Goal: Use online tool/utility: Utilize a website feature to perform a specific function

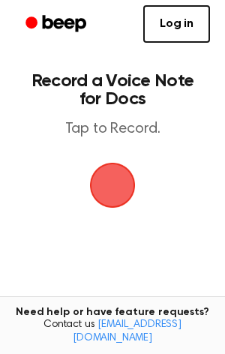
click at [114, 181] on span "button" at bounding box center [112, 185] width 51 height 51
drag, startPoint x: 132, startPoint y: 175, endPoint x: 118, endPoint y: 173, distance: 14.4
click at [122, 173] on span "button" at bounding box center [113, 185] width 49 height 49
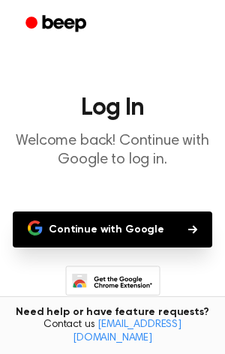
click at [87, 216] on button "Continue with Google" at bounding box center [113, 230] width 200 height 36
click at [81, 228] on button "Continue with Google" at bounding box center [113, 230] width 200 height 36
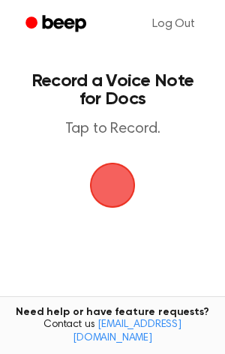
click at [112, 181] on span "button" at bounding box center [112, 185] width 51 height 51
click at [112, 181] on span "button" at bounding box center [113, 186] width 46 height 46
click at [112, 181] on span "button" at bounding box center [113, 186] width 70 height 70
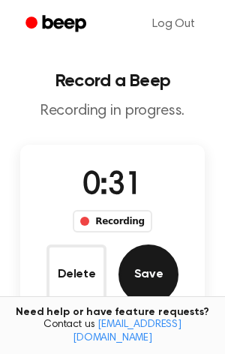
click at [164, 276] on button "Save" at bounding box center [149, 275] width 60 height 60
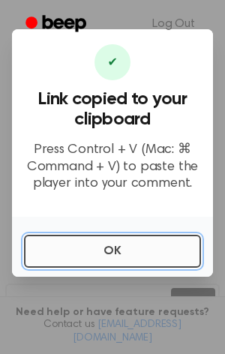
click at [124, 255] on button "OK" at bounding box center [112, 251] width 177 height 33
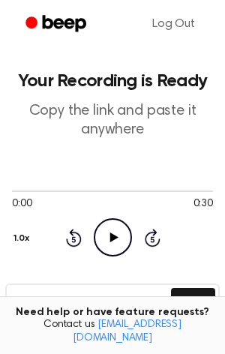
click at [122, 234] on icon "Play Audio" at bounding box center [113, 237] width 38 height 38
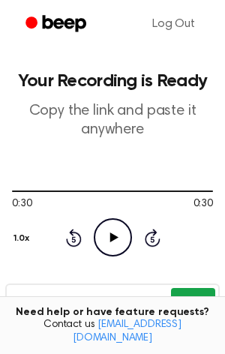
click at [202, 291] on button "Copy" at bounding box center [193, 302] width 44 height 28
click at [99, 222] on icon "Play Audio" at bounding box center [113, 237] width 38 height 38
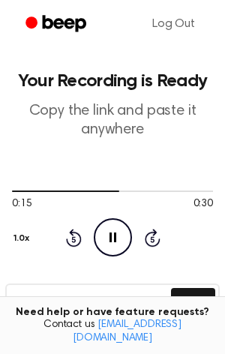
click at [110, 240] on icon at bounding box center [113, 238] width 7 height 10
click at [149, 244] on icon at bounding box center [153, 238] width 16 height 18
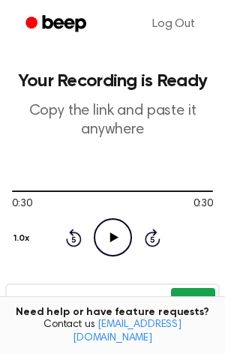
click at [183, 289] on button "Copy" at bounding box center [193, 302] width 44 height 28
